Goal: Check status: Check status

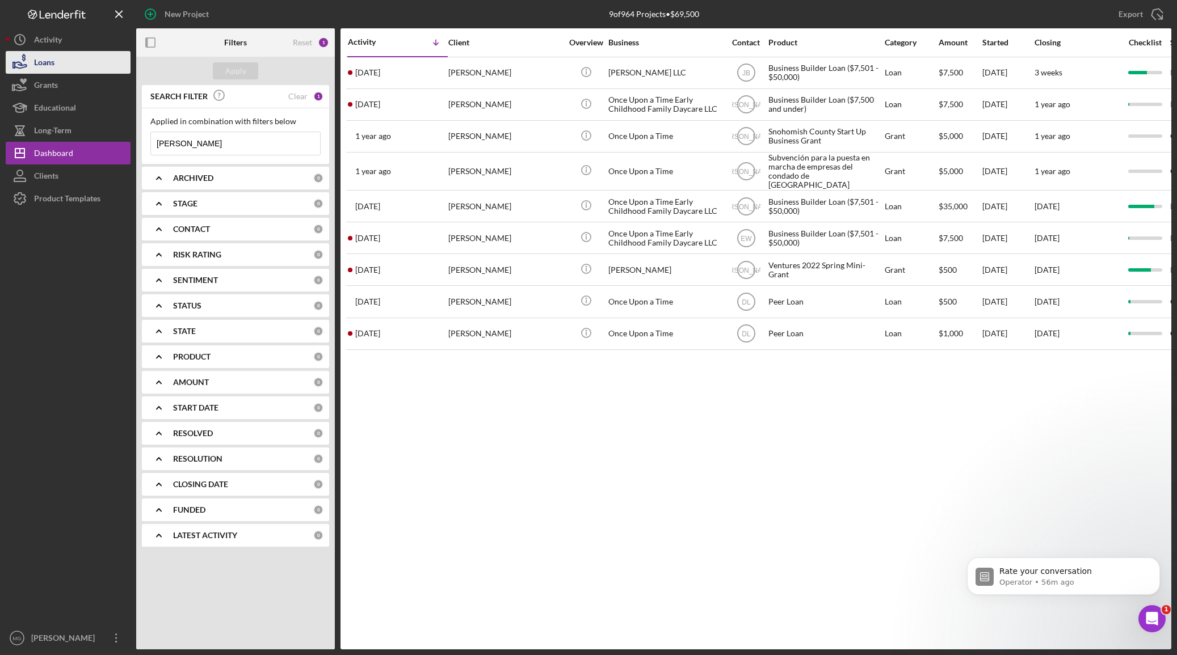
click at [81, 58] on button "Loans" at bounding box center [68, 62] width 125 height 23
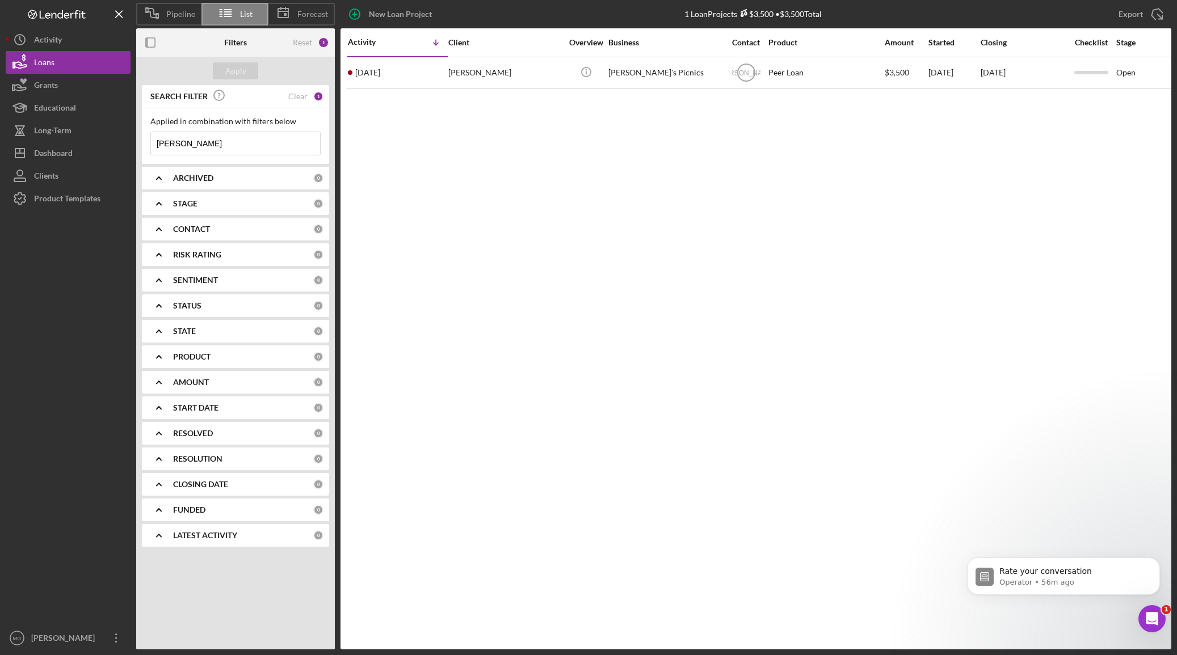
click at [238, 146] on input "[PERSON_NAME]" at bounding box center [235, 143] width 169 height 23
type input "a"
click at [248, 71] on button "Apply" at bounding box center [235, 70] width 45 height 17
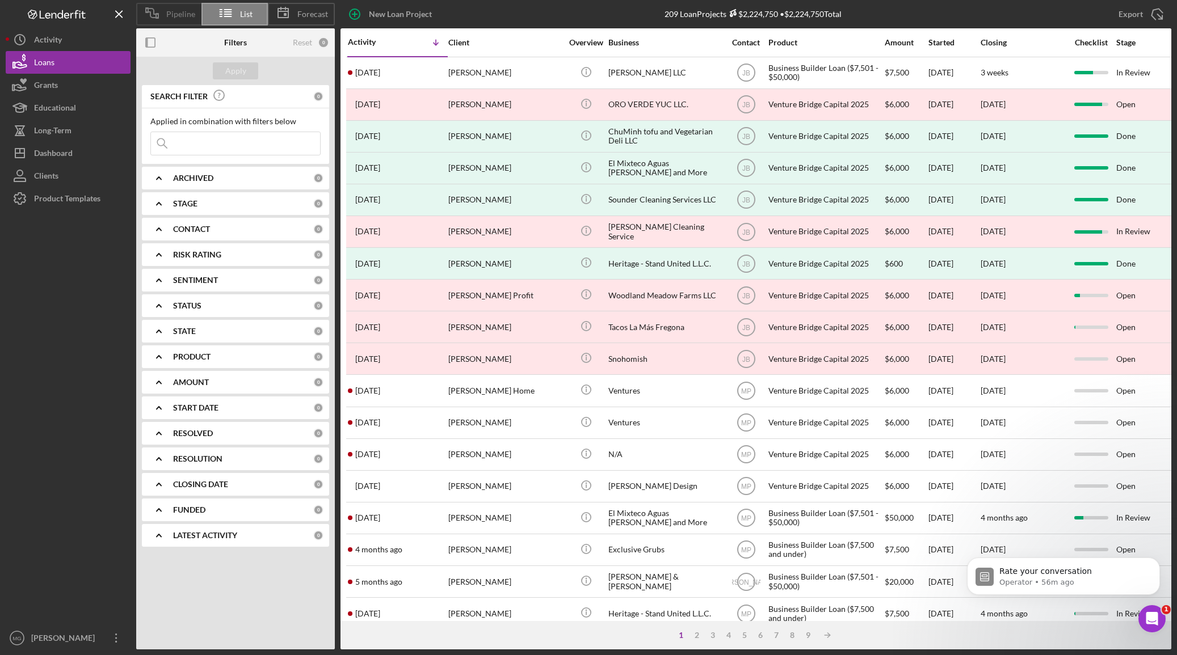
click at [169, 11] on span "Pipeline" at bounding box center [180, 14] width 29 height 9
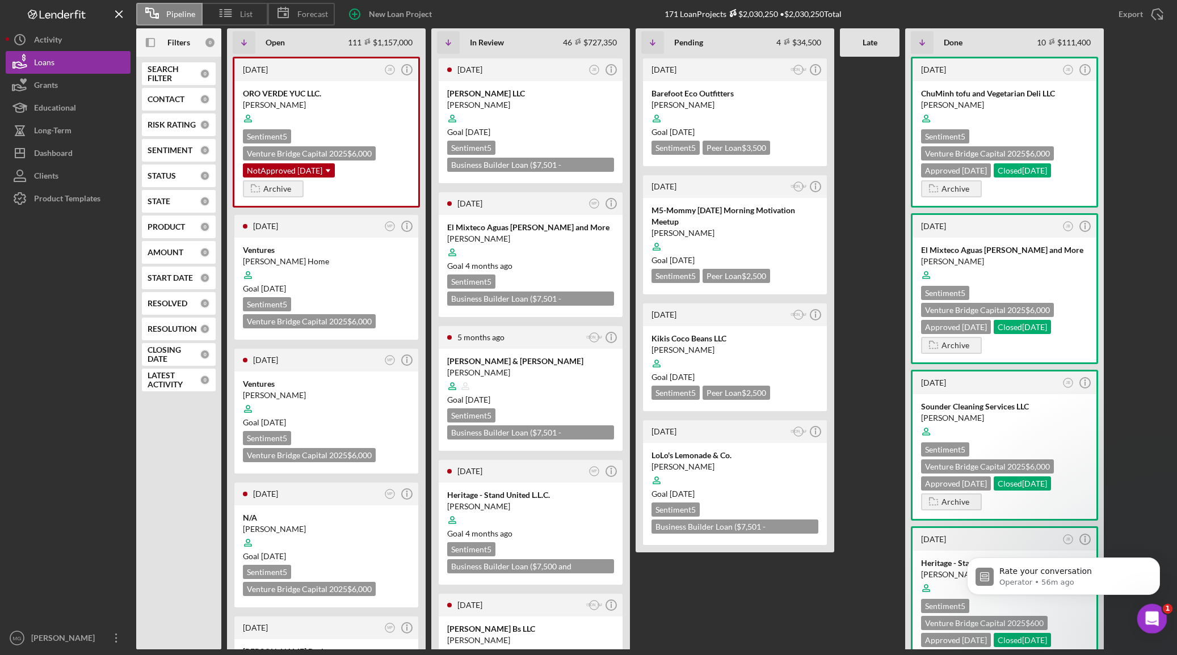
click at [1146, 615] on icon "Open Intercom Messenger" at bounding box center [1150, 617] width 19 height 19
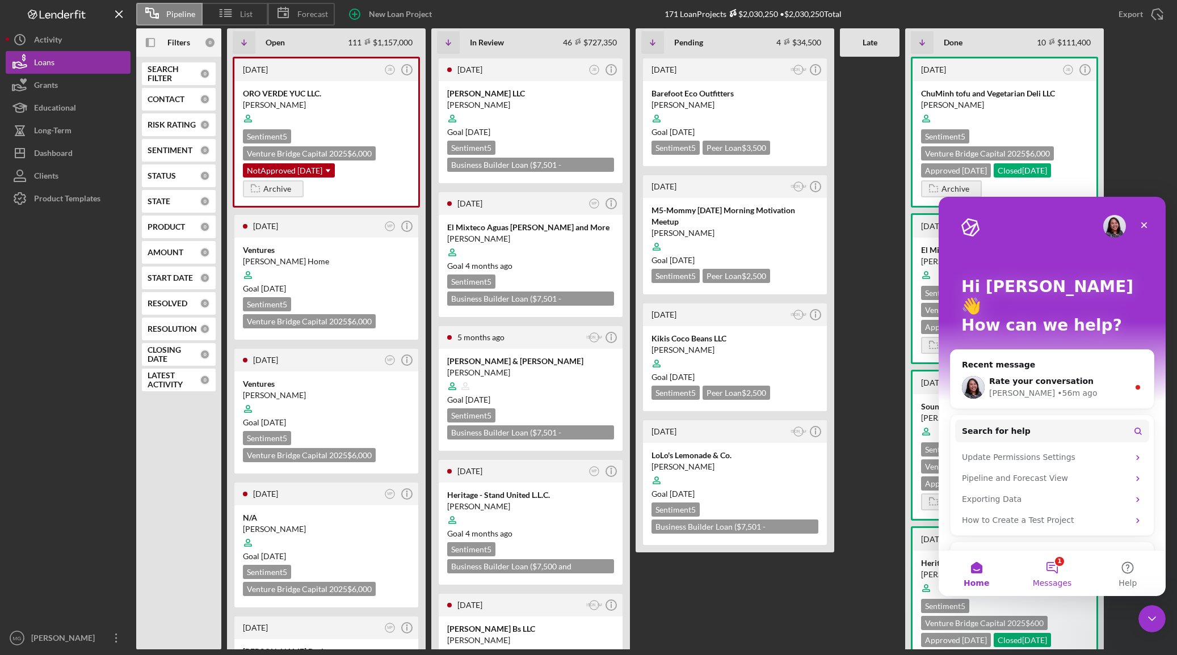
click at [1055, 575] on button "1 Messages" at bounding box center [1051, 573] width 75 height 45
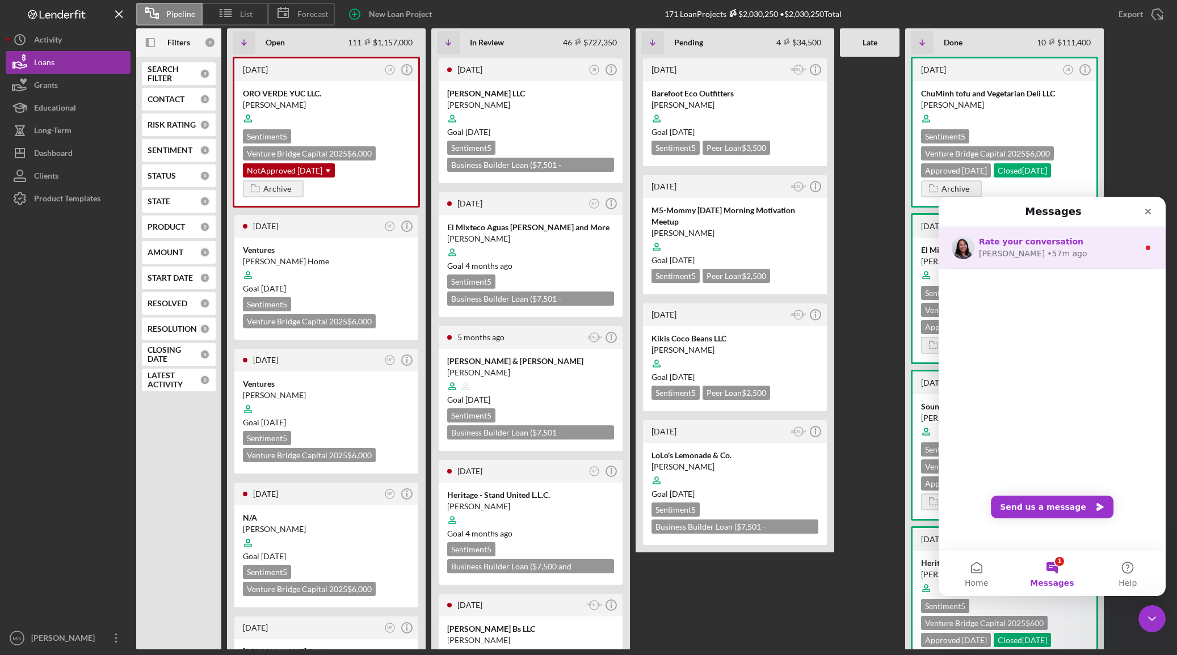
click at [1096, 248] on div "[PERSON_NAME] • 57m ago" at bounding box center [1059, 254] width 160 height 12
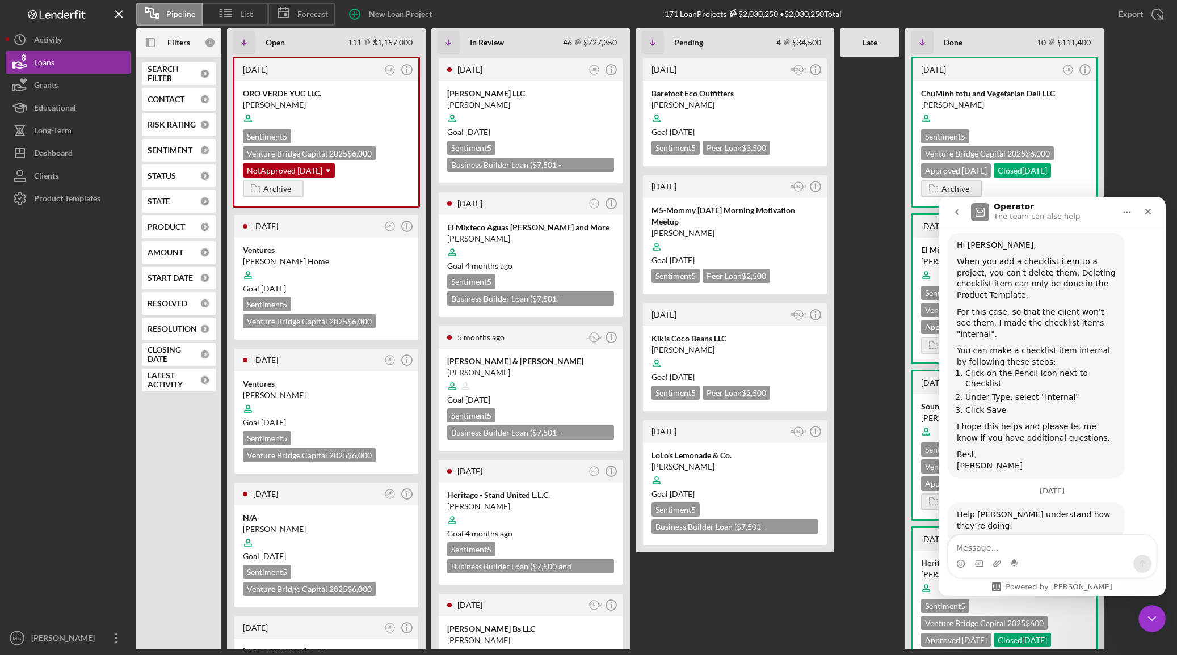
scroll to position [885, 0]
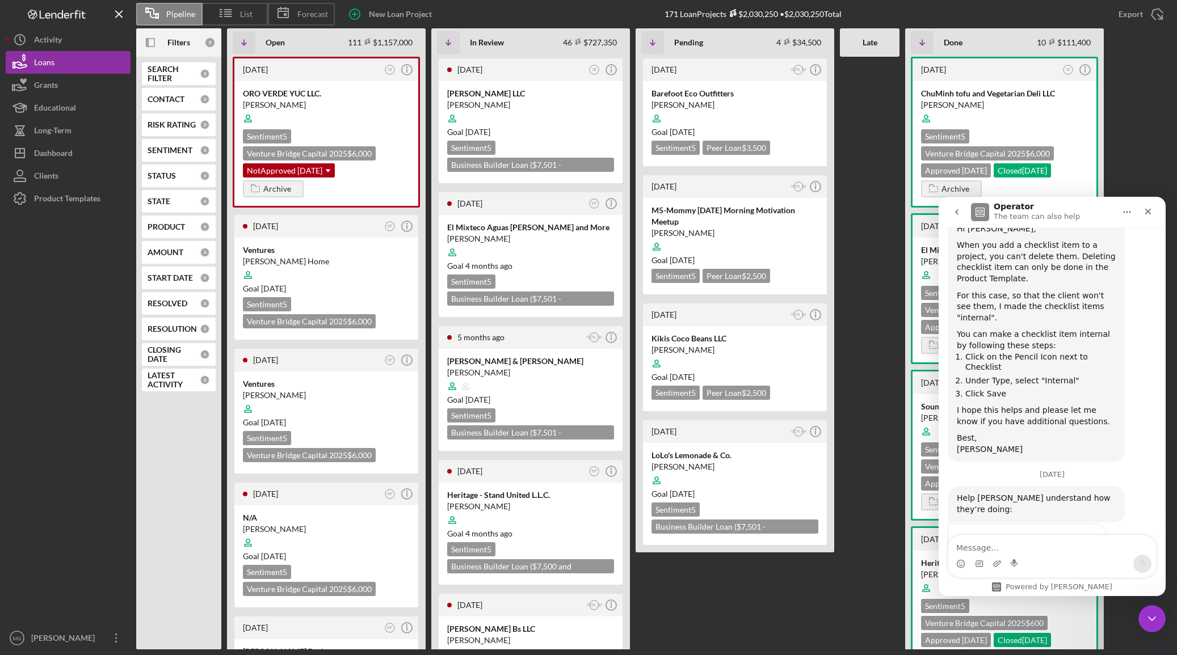
click at [1077, 555] on span "Amazing" at bounding box center [1080, 565] width 20 height 20
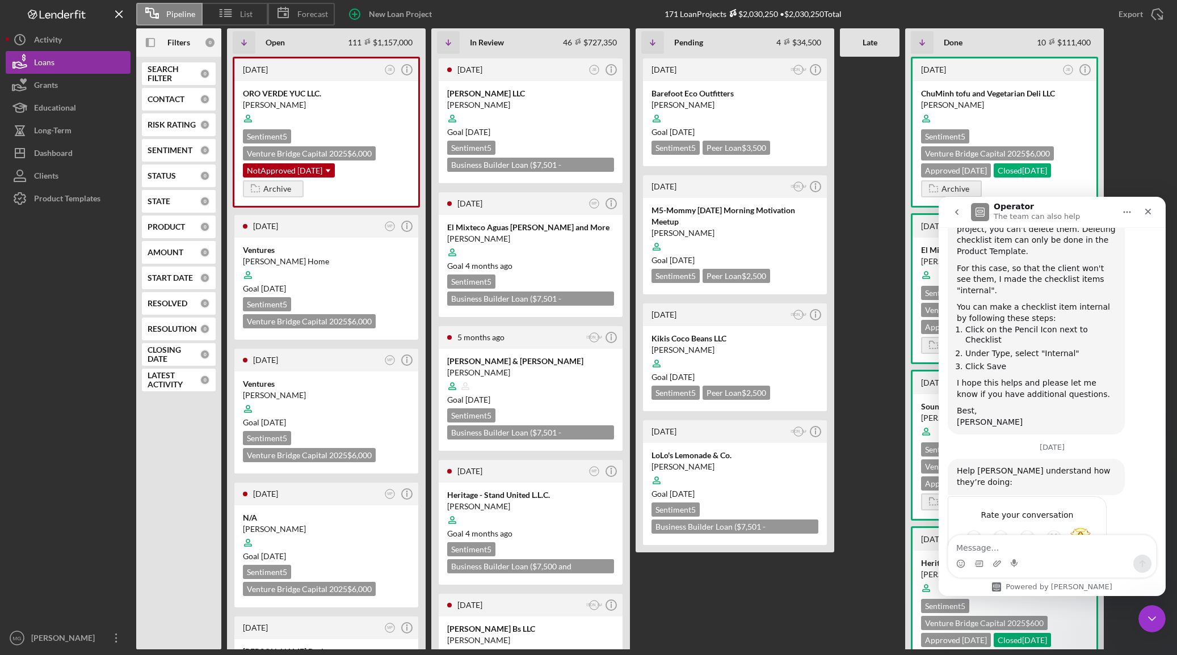
scroll to position [915, 0]
click at [1147, 208] on icon "Close" at bounding box center [1147, 211] width 9 height 9
